Goal: Task Accomplishment & Management: Manage account settings

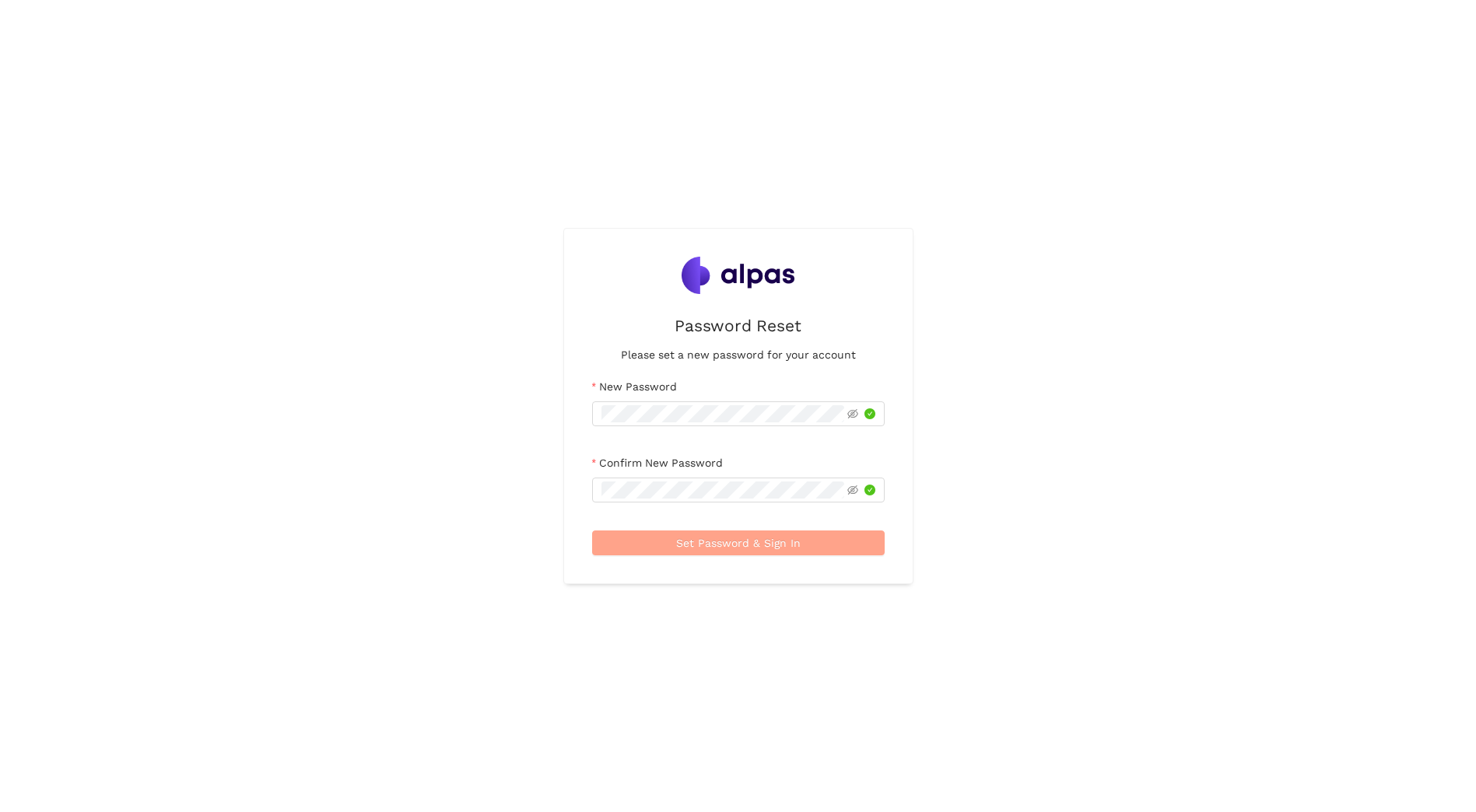
click at [836, 547] on button "Set Password & Sign In" at bounding box center [738, 543] width 292 height 25
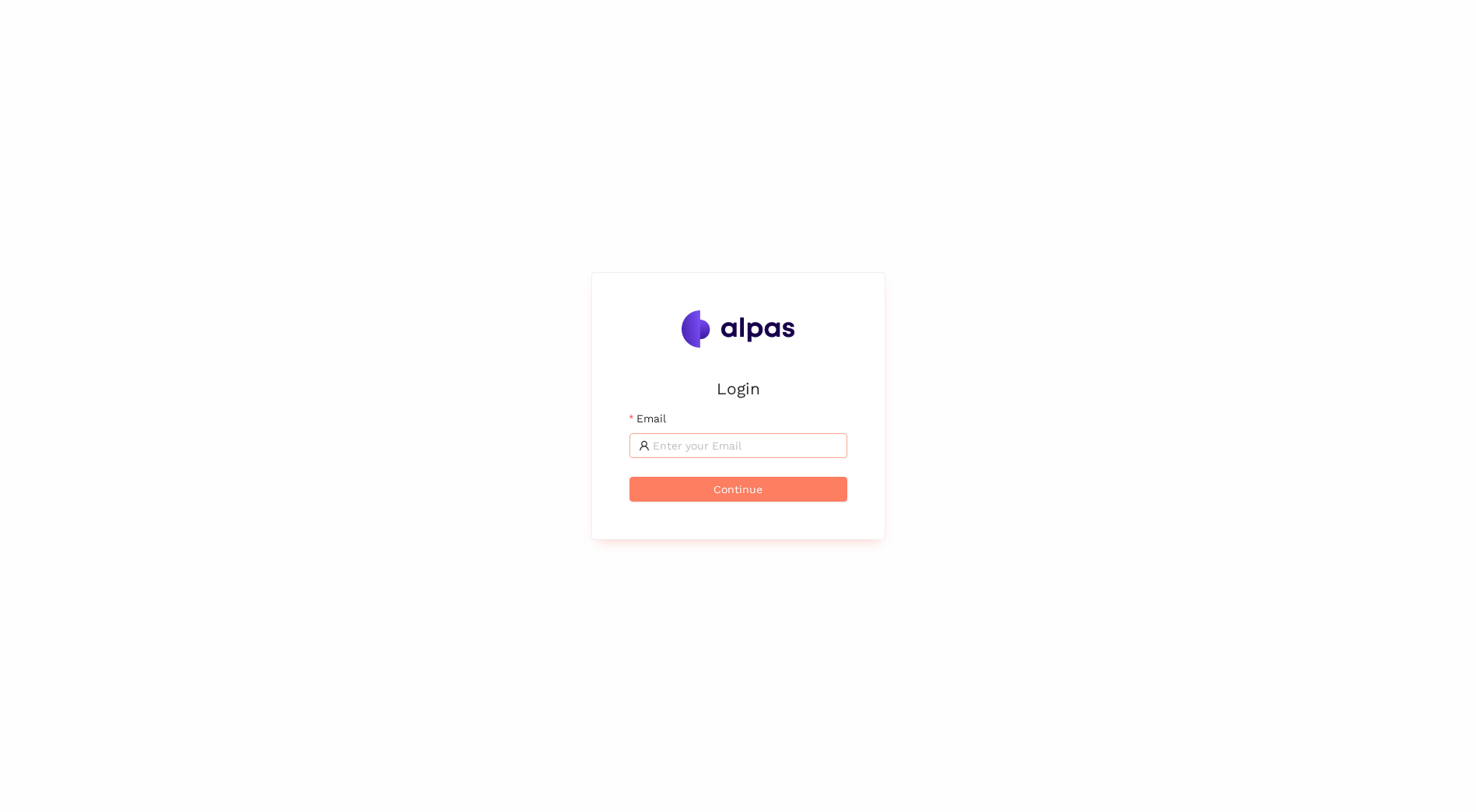
click at [753, 443] on input "Email" at bounding box center [745, 446] width 185 height 17
type input "[EMAIL_ADDRESS][DOMAIN_NAME]"
click at [630, 477] on button "Continue" at bounding box center [738, 489] width 218 height 25
